Goal: Task Accomplishment & Management: Complete application form

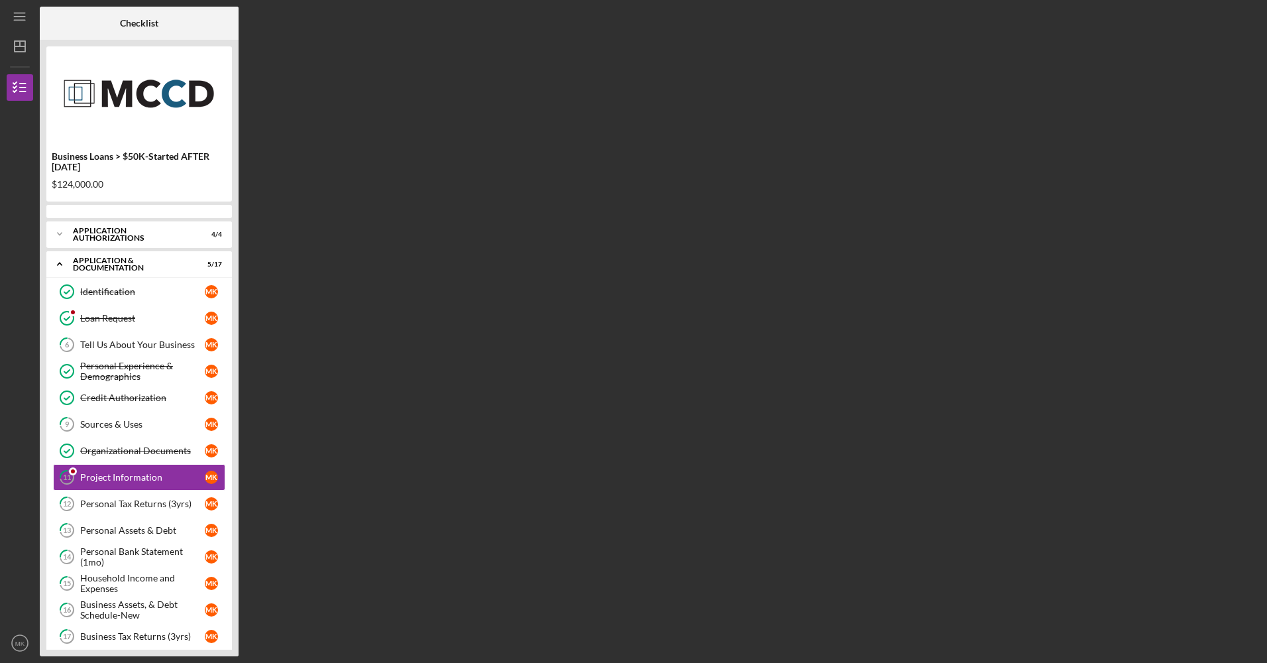
scroll to position [42, 0]
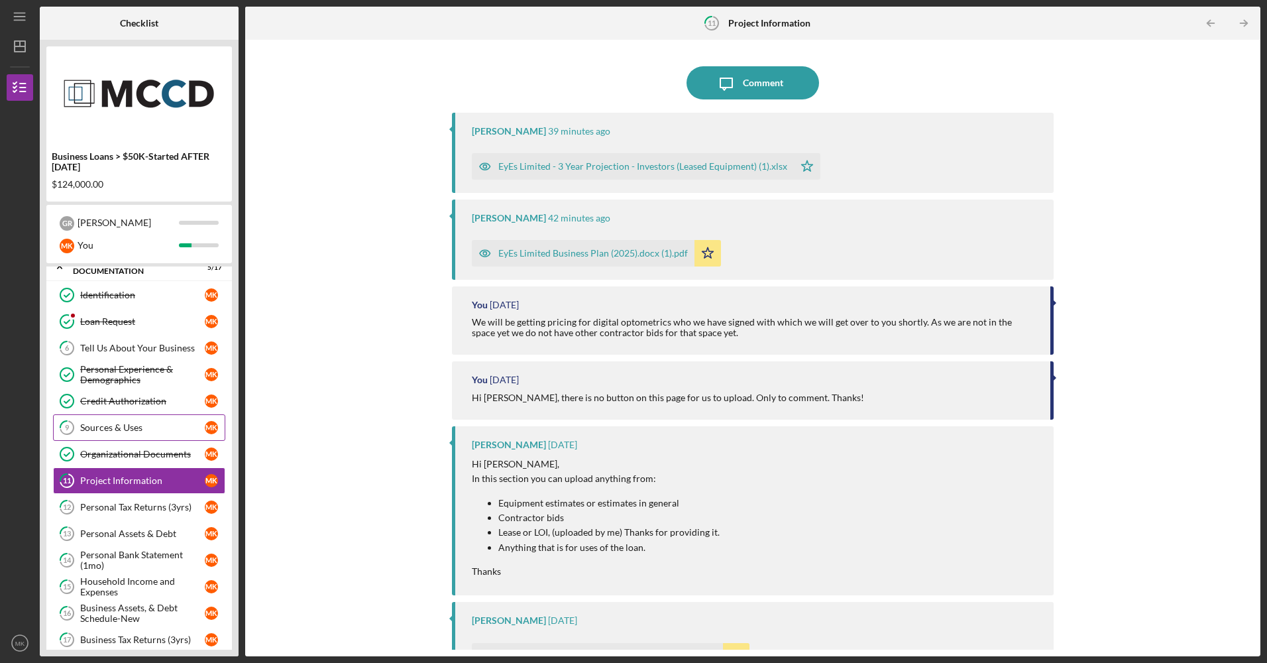
click at [170, 436] on link "9 Sources & Uses M K" at bounding box center [139, 427] width 172 height 27
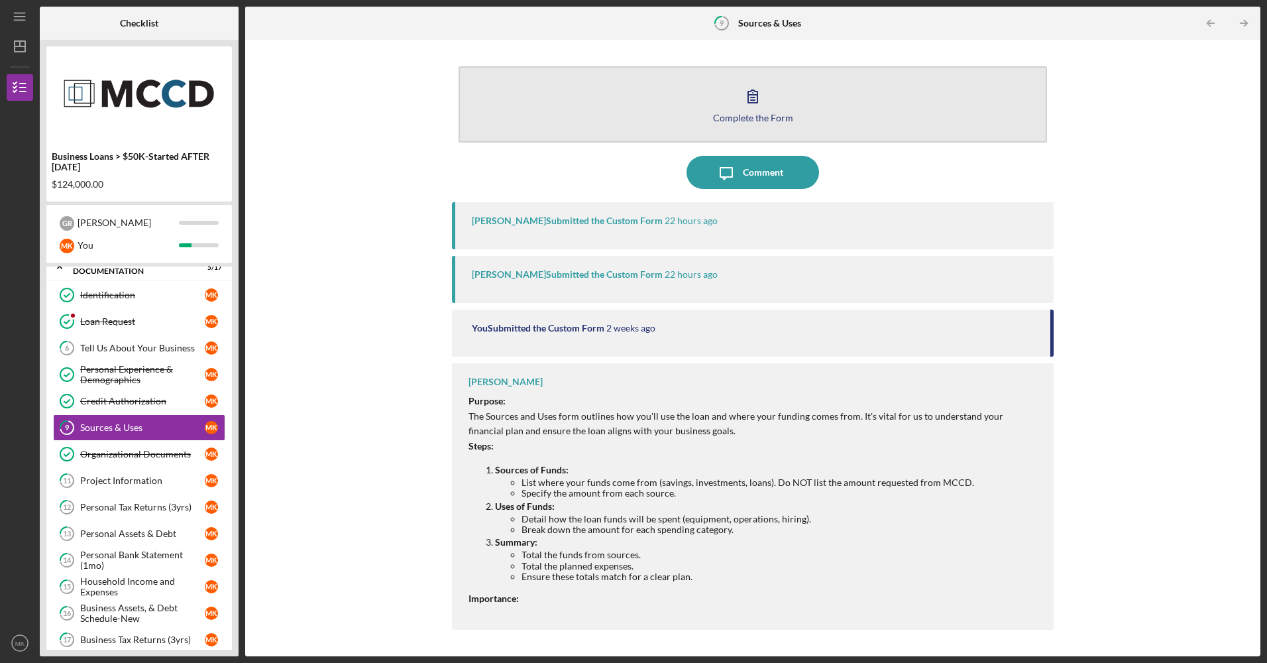
click at [748, 102] on icon "button" at bounding box center [752, 96] width 9 height 13
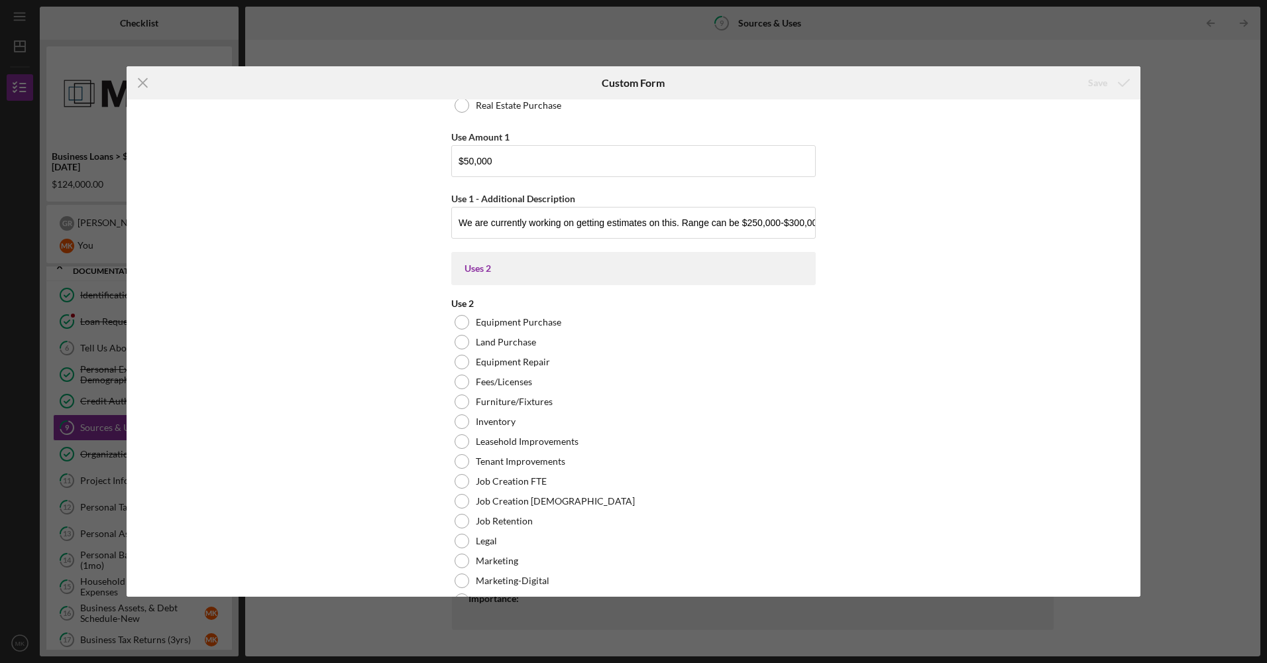
scroll to position [530, 0]
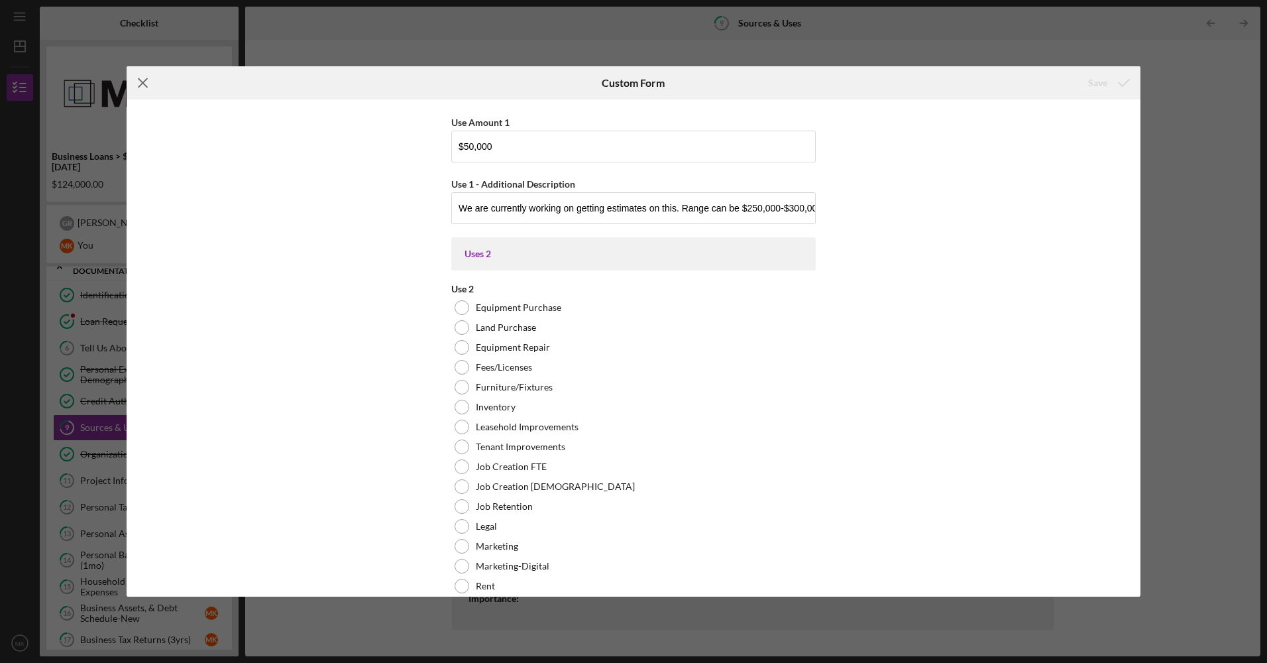
click at [150, 87] on icon "Icon/Menu Close" at bounding box center [143, 82] width 33 height 33
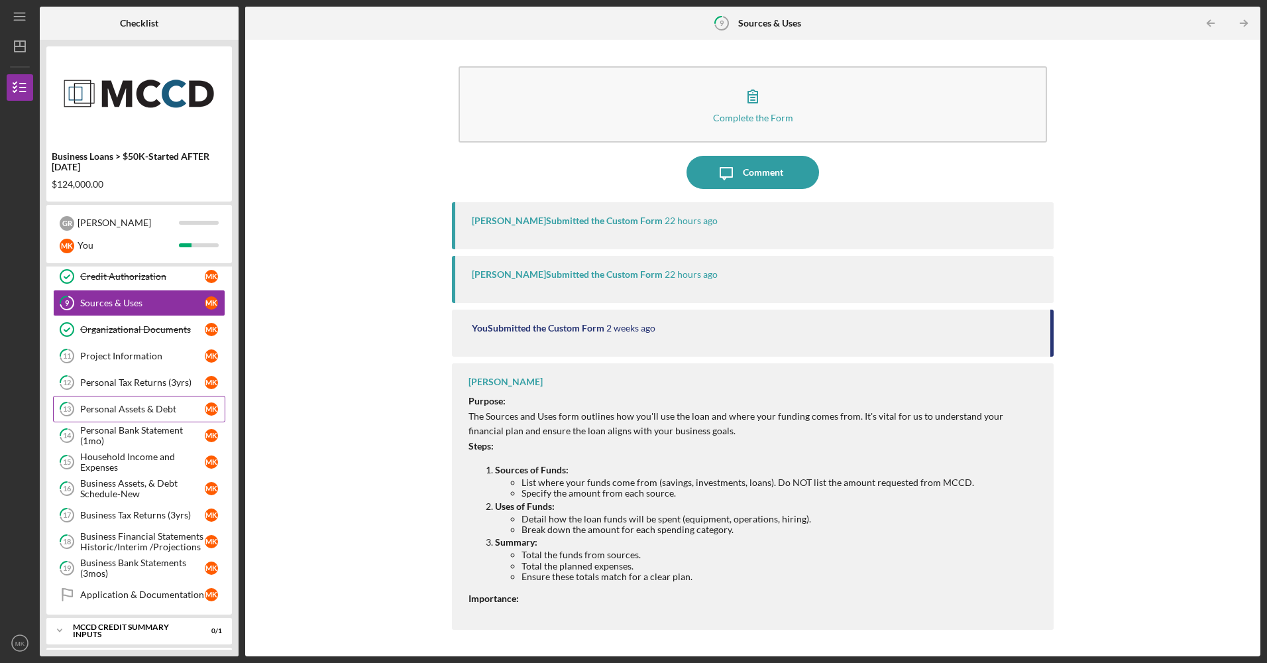
scroll to position [174, 0]
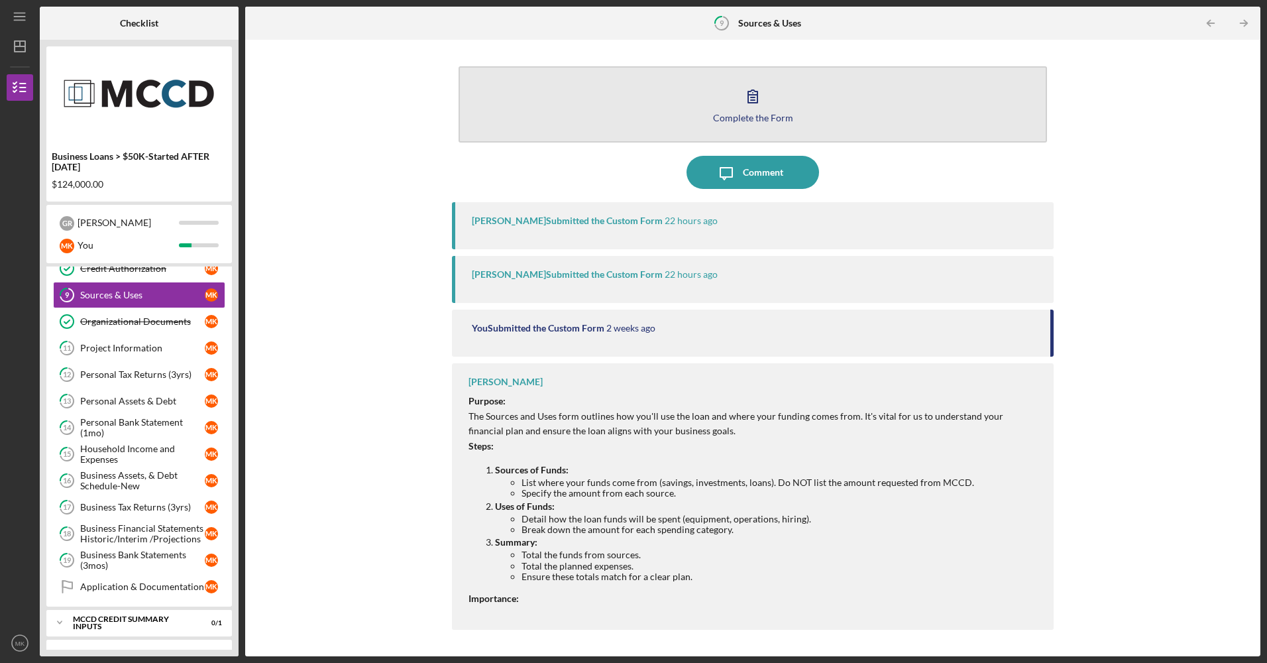
click at [771, 117] on div "Complete the Form" at bounding box center [753, 118] width 80 height 10
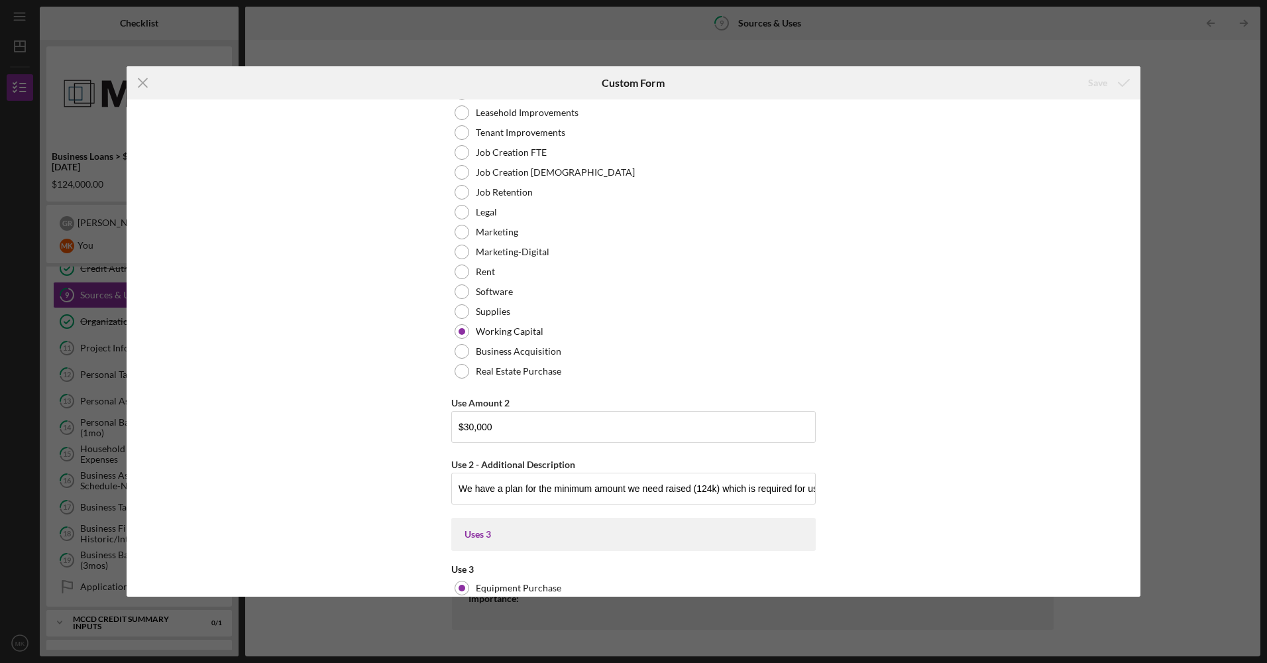
scroll to position [861, 0]
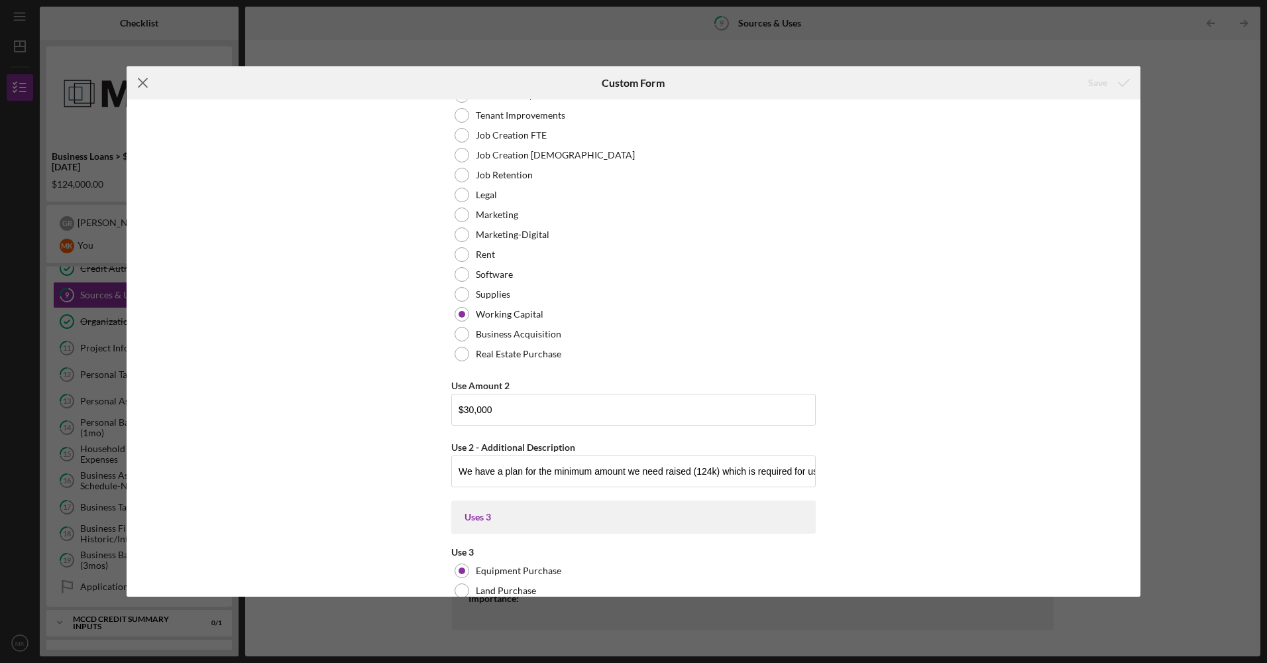
click at [134, 83] on icon "Icon/Menu Close" at bounding box center [143, 82] width 33 height 33
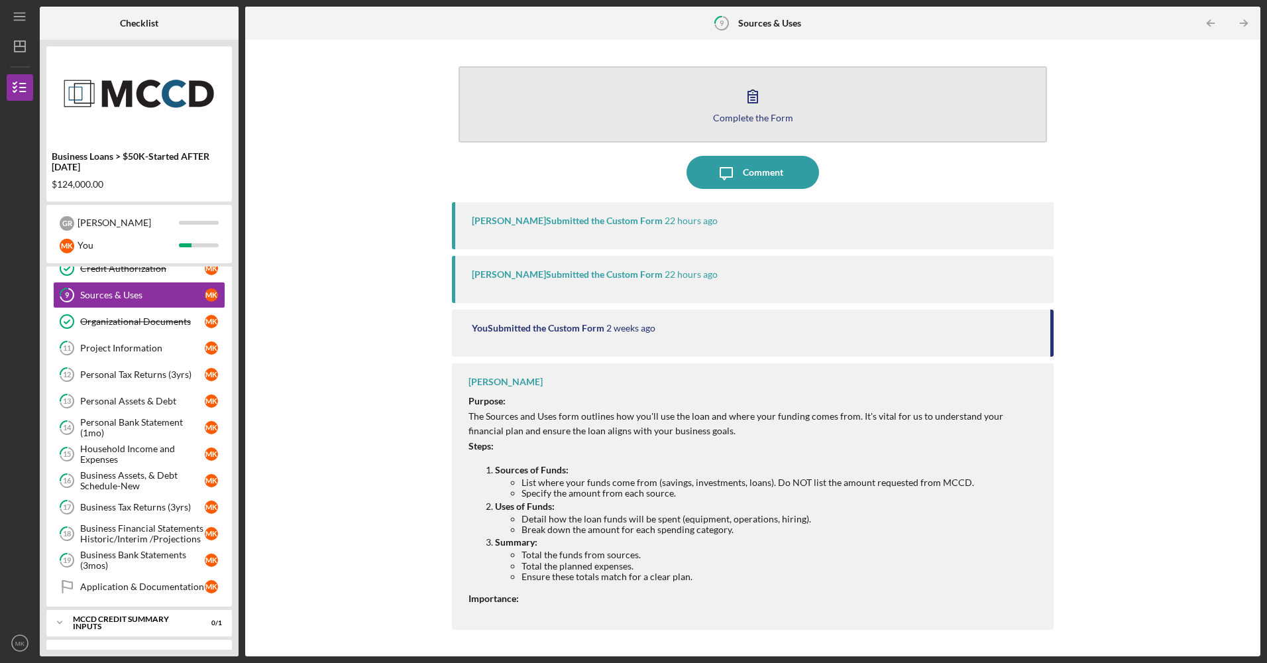
click at [764, 122] on div "Complete the Form" at bounding box center [753, 118] width 80 height 10
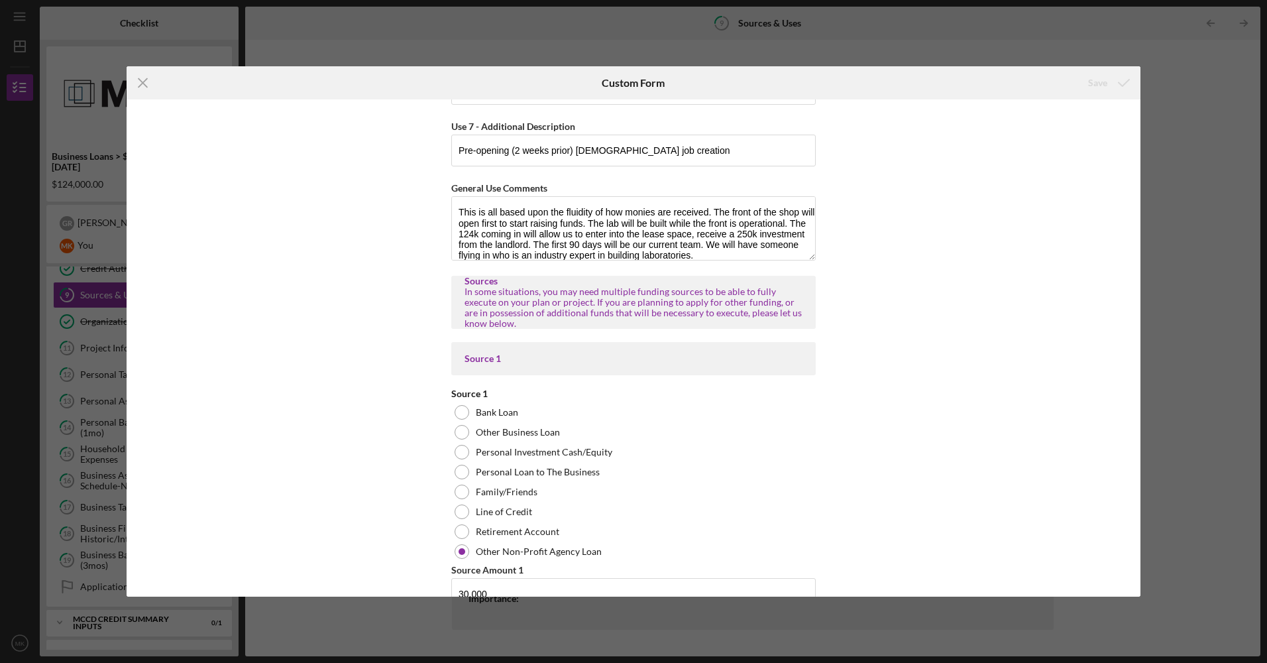
scroll to position [4174, 0]
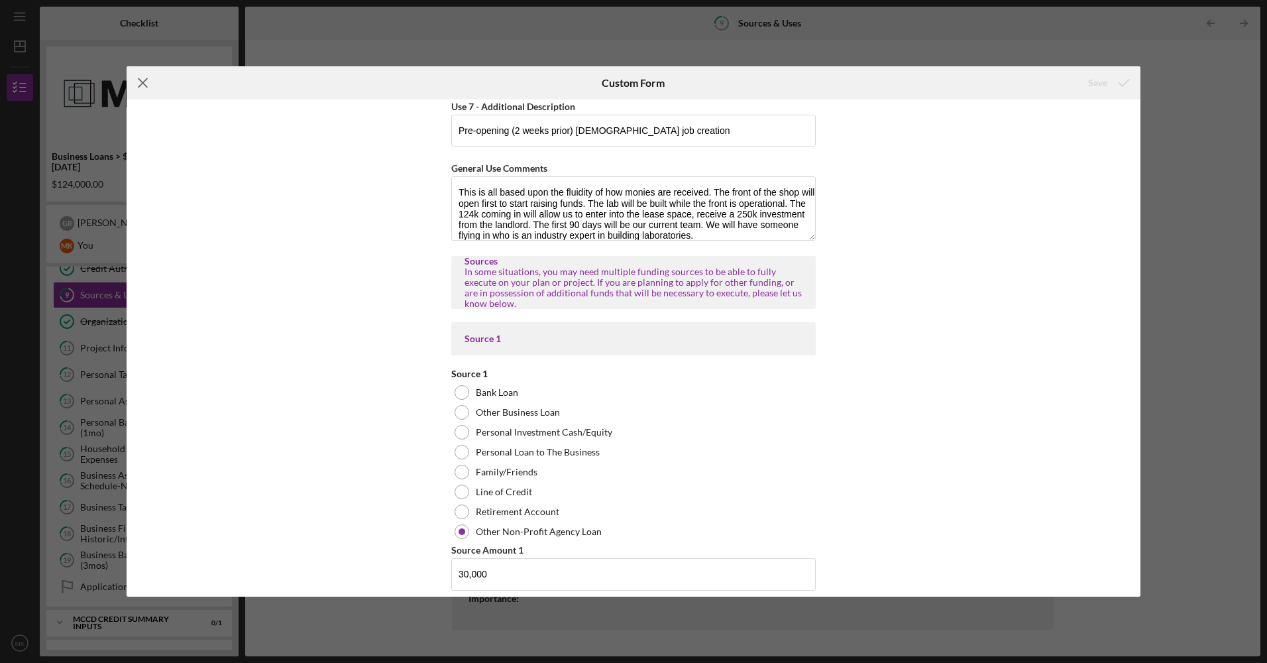
click at [144, 76] on icon "Icon/Menu Close" at bounding box center [143, 82] width 33 height 33
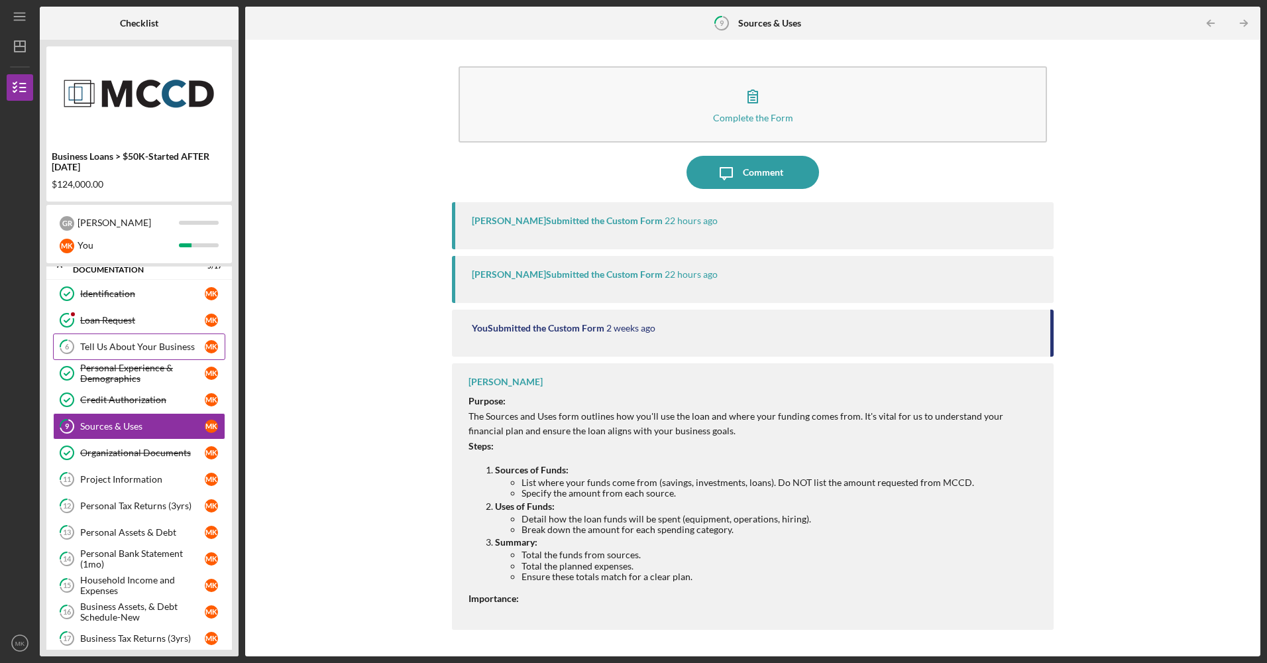
scroll to position [66, 0]
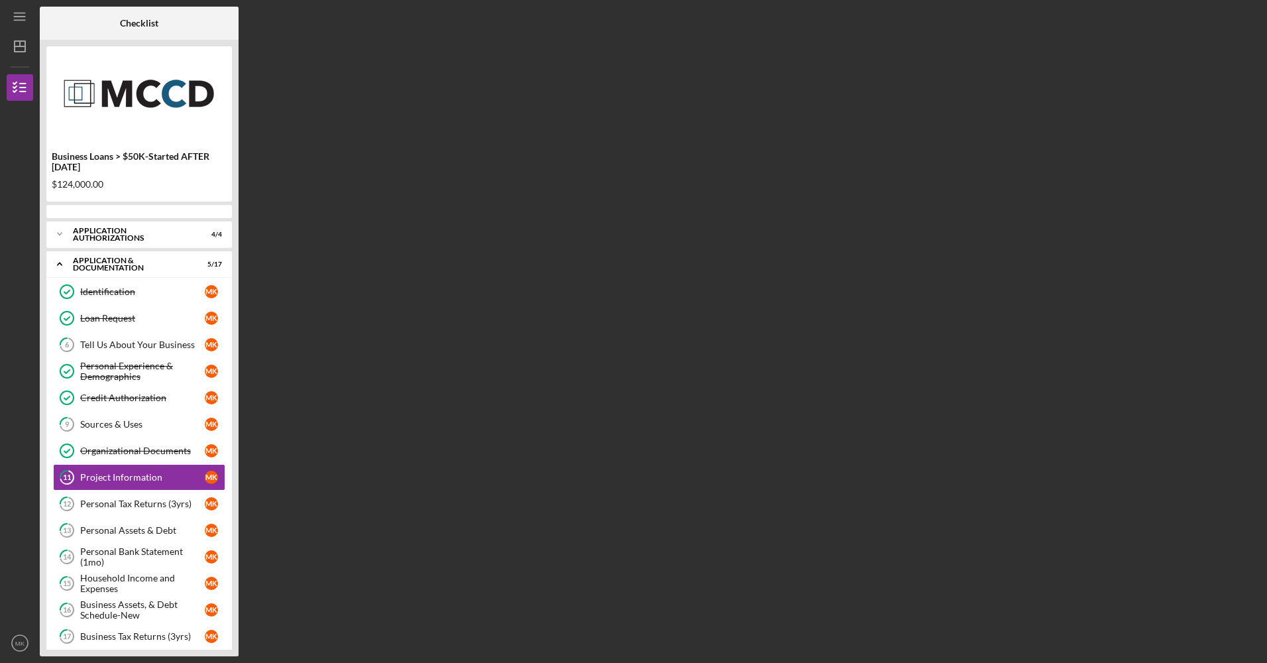
scroll to position [42, 0]
